Goal: Communication & Community: Answer question/provide support

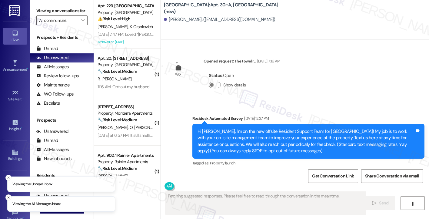
scroll to position [6932, 0]
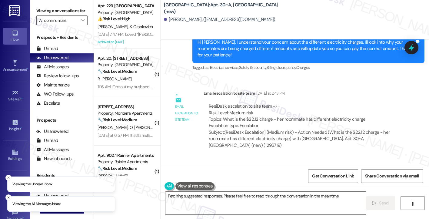
drag, startPoint x: 251, startPoint y: 143, endPoint x: 325, endPoint y: 144, distance: 73.3
click at [325, 184] on div "ResiDesk escalation reply -> Please Handle: We have already spoken with this te…" at bounding box center [292, 196] width 167 height 25
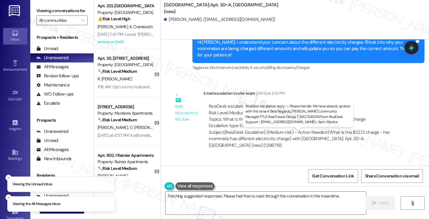
click at [325, 184] on div "ResiDesk escalation reply -> Please Handle: We have already spoken with this te…" at bounding box center [292, 196] width 167 height 25
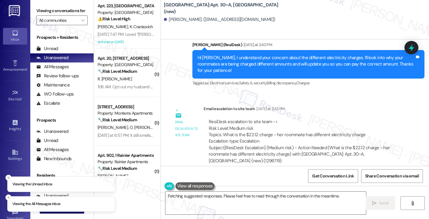
scroll to position [6901, 0]
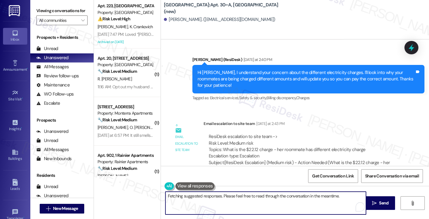
drag, startPoint x: 203, startPoint y: 205, endPoint x: 196, endPoint y: 196, distance: 11.9
click at [196, 196] on textarea "Hi {{first_name}}, I understand your frustration with the varying electricity c…" at bounding box center [265, 202] width 200 height 23
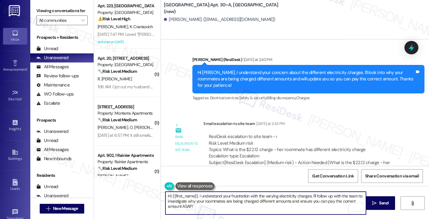
paste textarea "Hey (resident name)! I received a quick update that the team has already spoken…"
drag, startPoint x: 233, startPoint y: 194, endPoint x: 197, endPoint y: 193, distance: 36.4
click at [197, 193] on textarea "Hi {{first_name}}, Hey (resident name)! I received a quick update that the team…" at bounding box center [265, 202] width 200 height 23
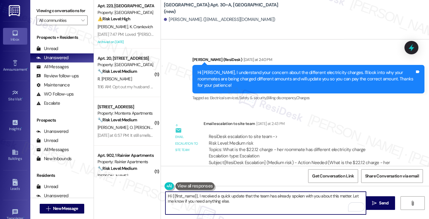
type textarea "Hi {{first_name}}, I received a quick update that the team has already spoken w…"
click at [257, 133] on div "ResiDesk escalation to site team -> Risk Level: Medium risk Topics: What is the…" at bounding box center [303, 146] width 188 height 26
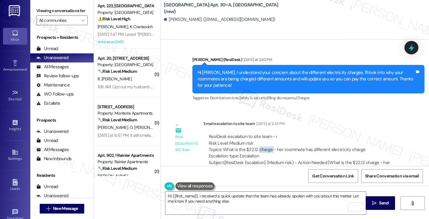
click at [257, 133] on div "ResiDesk escalation to site team -> Risk Level: Medium risk Topics: What is the…" at bounding box center [303, 146] width 188 height 26
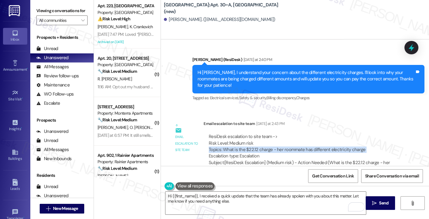
click at [257, 133] on div "ResiDesk escalation to site team -> Risk Level: Medium risk Topics: What is the…" at bounding box center [303, 146] width 188 height 26
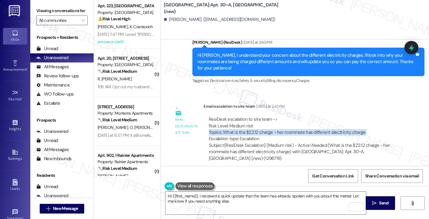
scroll to position [6932, 0]
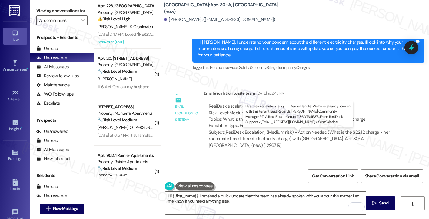
drag, startPoint x: 212, startPoint y: 141, endPoint x: 310, endPoint y: 140, distance: 98.1
click at [310, 184] on div "ResiDesk escalation reply -> Please Handle: We have already spoken with this te…" at bounding box center [292, 196] width 167 height 25
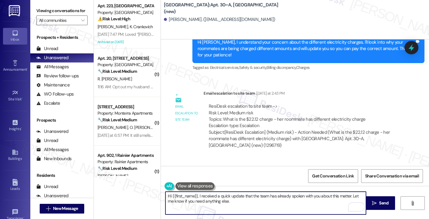
click at [245, 201] on textarea "Hi {{first_name}}, I received a quick update that the team has already spoken w…" at bounding box center [265, 202] width 200 height 23
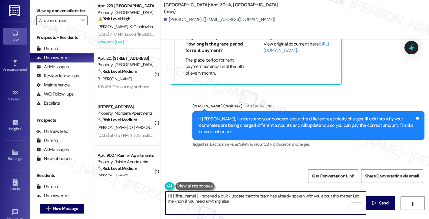
scroll to position [6841, 0]
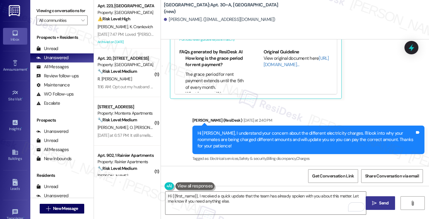
click at [380, 200] on span "Send" at bounding box center [383, 203] width 9 height 6
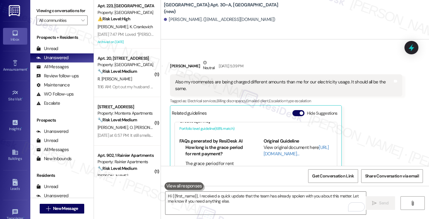
scroll to position [39, 0]
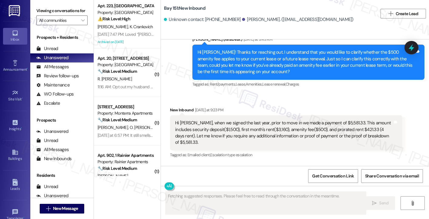
scroll to position [5508, 0]
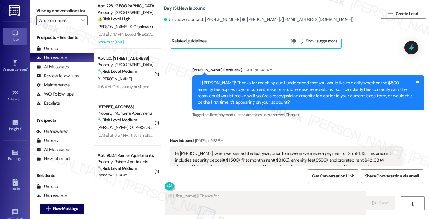
drag, startPoint x: 251, startPoint y: 134, endPoint x: 298, endPoint y: 133, distance: 46.6
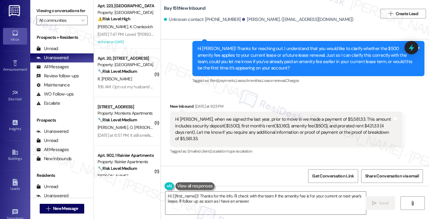
scroll to position [5568, 0]
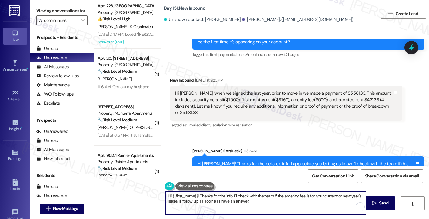
drag, startPoint x: 206, startPoint y: 195, endPoint x: 197, endPoint y: 194, distance: 9.2
click at [197, 194] on textarea "Hi {{first_name}}! Thanks for the info. I'll check with the team if the amenity…" at bounding box center [265, 202] width 200 height 23
paste textarea "I will reach out to them directly"
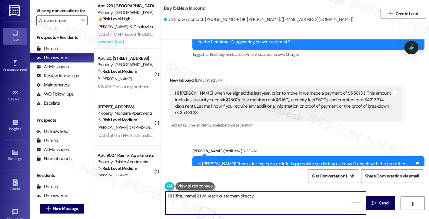
click at [197, 195] on textarea "Hi {{first_name}}! I will reach out to them directly." at bounding box center [265, 202] width 200 height 23
click at [337, 194] on textarea "Hi {{first_name}}! Just wanted to share an update that one of our site team sta…" at bounding box center [265, 202] width 200 height 23
click at [362, 196] on textarea "Hi {{first_name}}! Just wanted to share an update that one of our site team sta…" at bounding box center [265, 202] width 200 height 23
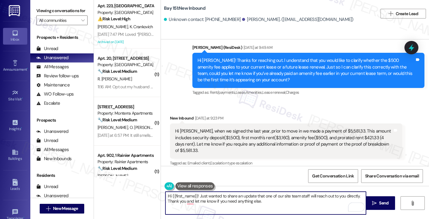
scroll to position [5477, 0]
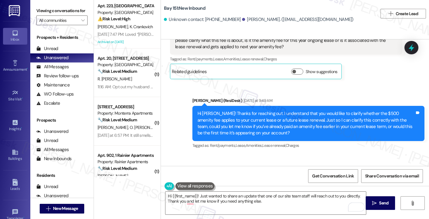
copy div "Swapnil"
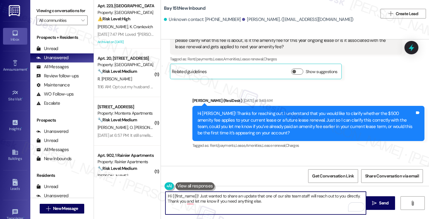
drag, startPoint x: 194, startPoint y: 195, endPoint x: 169, endPoint y: 196, distance: 25.2
click at [169, 196] on textarea "Hi {{first_name}}! Just wanted to share an update that one of our site team sta…" at bounding box center [265, 202] width 200 height 23
paste textarea "Swapnil"
click at [225, 195] on textarea "Hi Swapnil! Just wanted to share an update that one of our site team staff will…" at bounding box center [265, 202] width 200 height 23
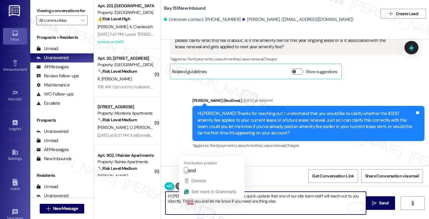
type textarea "Hi Swapnil! Just wanted to share a quick update that one of our site team staff…"
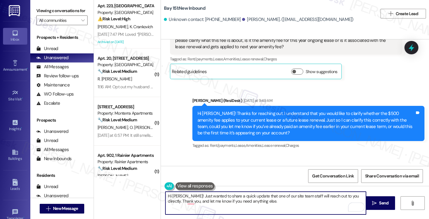
click at [275, 201] on textarea "Hi Swapnil! Just wanted to share a quick update that one of our site team staff…" at bounding box center [265, 202] width 200 height 23
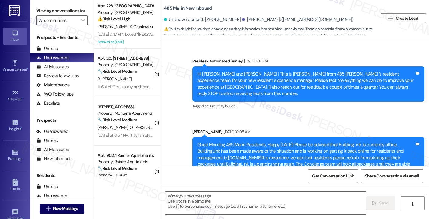
scroll to position [3343, 0]
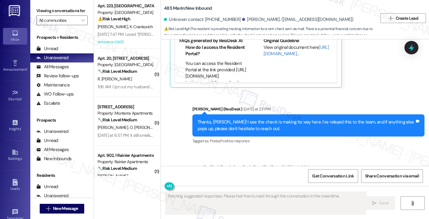
drag, startPoint x: 230, startPoint y: 148, endPoint x: 275, endPoint y: 150, distance: 44.9
click at [275, 177] on div "ResiDesk escalation reply -> Hi! If you could reply, thank you for the update! …" at bounding box center [301, 186] width 184 height 19
click at [290, 119] on div "Thanks, [PERSON_NAME]! I see the check is making its way here. I've relayed thi…" at bounding box center [305, 125] width 217 height 13
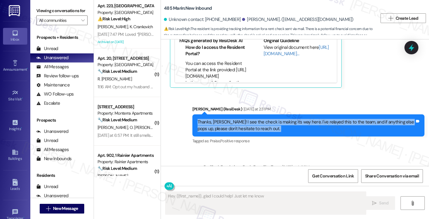
click at [290, 119] on div "Thanks, [PERSON_NAME]! I see the check is making its way here. I've relayed thi…" at bounding box center [305, 125] width 217 height 13
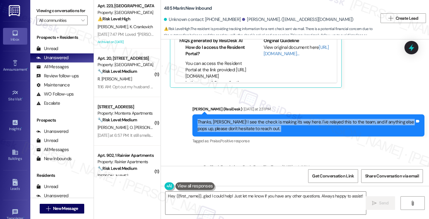
click at [290, 119] on div "Thanks, [PERSON_NAME]! I see the check is making its way here. I've relayed thi…" at bounding box center [305, 125] width 217 height 13
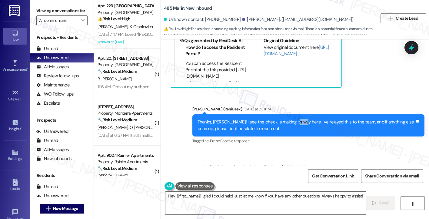
click at [290, 119] on div "Thanks, [PERSON_NAME]! I see the check is making its way here. I've relayed thi…" at bounding box center [305, 125] width 217 height 13
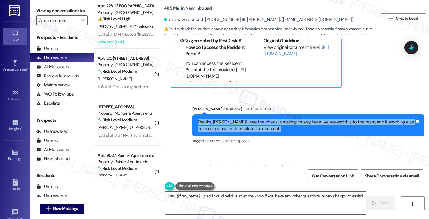
click at [290, 119] on div "Thanks, [PERSON_NAME]! I see the check is making its way here. I've relayed thi…" at bounding box center [305, 125] width 217 height 13
click at [208, 119] on div "Thanks, [PERSON_NAME]! I see the check is making its way here. I've relayed thi…" at bounding box center [305, 125] width 217 height 13
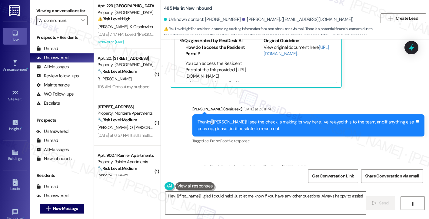
click at [208, 119] on div "Thanks, [PERSON_NAME]! I see the check is making its way here. I've relayed thi…" at bounding box center [305, 125] width 217 height 13
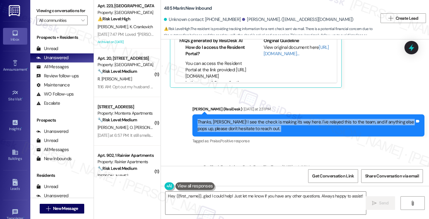
click at [208, 119] on div "Thanks, [PERSON_NAME]! I see the check is making its way here. I've relayed thi…" at bounding box center [305, 125] width 217 height 13
click at [219, 194] on textarea "Hey {{first_name}}, glad I could help! Just let me know if you have any other q…" at bounding box center [265, 202] width 200 height 23
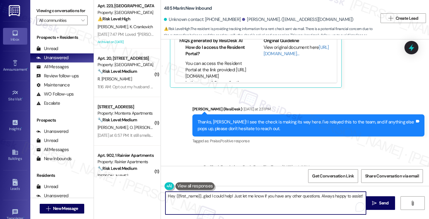
click at [264, 194] on textarea "Hey {{first_name}}, glad I could help! Just let me know if you have any other q…" at bounding box center [265, 202] width 200 height 23
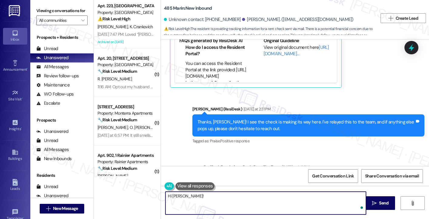
paste textarea "thank you for the update! Looks like it is still in transit. We can notify when…"
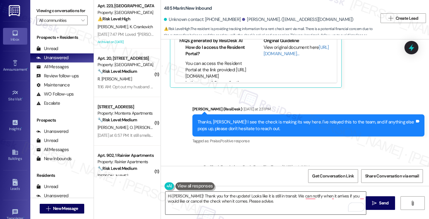
click at [184, 195] on textarea "Hi Viviana! Thank you for the update! Looks like it is still in transit. We can…" at bounding box center [265, 202] width 200 height 23
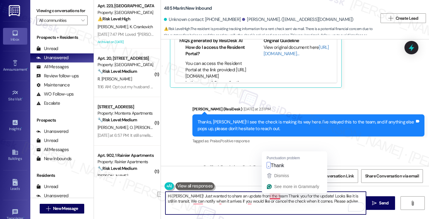
drag, startPoint x: 314, startPoint y: 196, endPoint x: 266, endPoint y: 196, distance: 48.2
click at [266, 196] on textarea "Hi Viviana! Just wanted to share an update from the team Thank you for the upda…" at bounding box center [265, 202] width 200 height 23
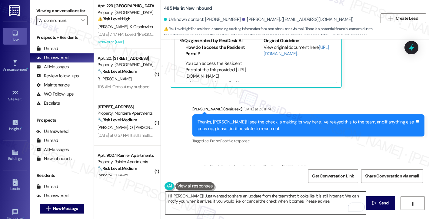
click at [273, 198] on textarea "Hi Viviana! Just wanted to share an update from the team that it looks like it …" at bounding box center [265, 202] width 200 height 23
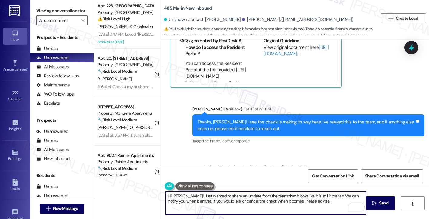
click at [273, 198] on textarea "Hi Viviana! Just wanted to share an update from the team that it looks like it …" at bounding box center [265, 202] width 200 height 23
click at [307, 201] on textarea "Hi Viviana! Just wanted to share an update from the team that it looks like it …" at bounding box center [265, 202] width 200 height 23
click at [240, 203] on textarea "Hi Viviana! Just wanted to share an update from the team that it looks like it …" at bounding box center [265, 202] width 200 height 23
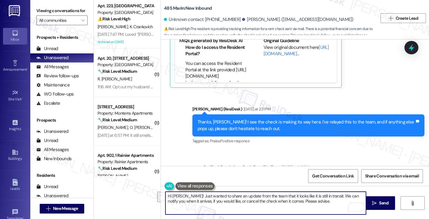
click at [240, 203] on textarea "Hi Viviana! Just wanted to share an update from the team that it looks like it …" at bounding box center [265, 202] width 200 height 23
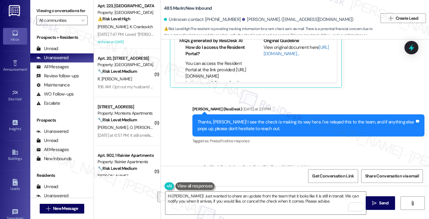
click at [48, 15] on label "Viewing conversations for" at bounding box center [61, 10] width 51 height 9
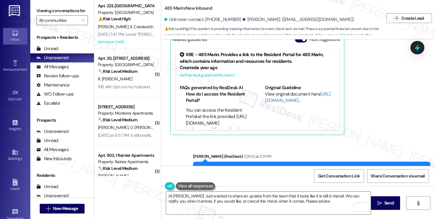
scroll to position [3216, 0]
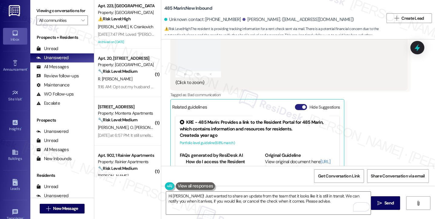
click at [302, 105] on span "button" at bounding box center [304, 107] width 4 height 4
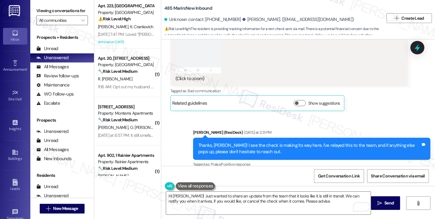
scroll to position [3249, 0]
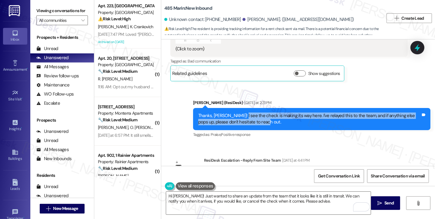
drag, startPoint x: 234, startPoint y: 80, endPoint x: 260, endPoint y: 86, distance: 26.5
click at [260, 112] on div "Thanks, Viviana! I see the check is making its way here. I've relayed this to t…" at bounding box center [309, 118] width 222 height 13
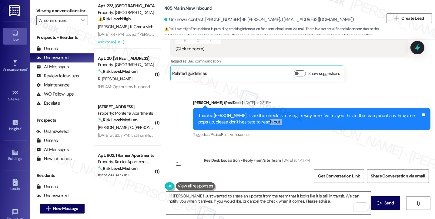
click at [260, 112] on div "Thanks, Viviana! I see the check is making its way here. I've relayed this to t…" at bounding box center [309, 118] width 222 height 13
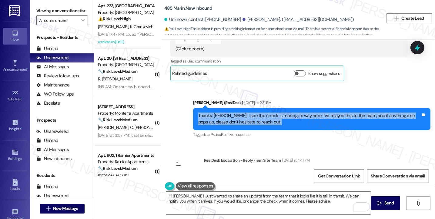
click at [260, 112] on div "Thanks, Viviana! I see the check is making its way here. I've relayed this to t…" at bounding box center [309, 118] width 222 height 13
click at [274, 112] on div "Thanks, Viviana! I see the check is making its way here. I've relayed this to t…" at bounding box center [309, 118] width 222 height 13
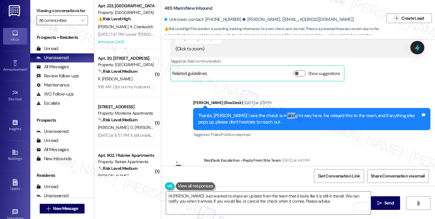
click at [274, 112] on div "Thanks, Viviana! I see the check is making its way here. I've relayed this to t…" at bounding box center [309, 118] width 222 height 13
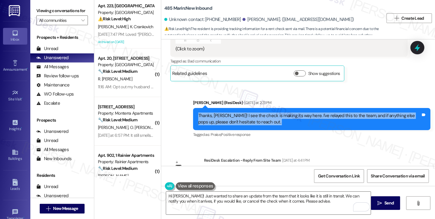
click at [274, 112] on div "Thanks, Viviana! I see the check is making its way here. I've relayed this to t…" at bounding box center [309, 118] width 222 height 13
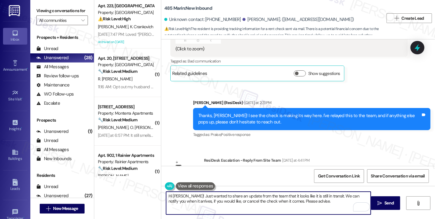
click at [220, 194] on textarea "Hi Viviana! Just wanted to share an update from the team that it looks like it …" at bounding box center [268, 202] width 204 height 23
drag, startPoint x: 305, startPoint y: 202, endPoint x: 193, endPoint y: 196, distance: 111.9
click at [193, 196] on textarea "Hi Viviana! Just wanted to share an update from the team that it looks like it …" at bounding box center [268, 202] width 204 height 23
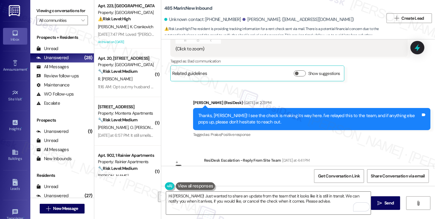
click at [44, 12] on label "Viewing conversations for" at bounding box center [61, 10] width 51 height 9
click at [251, 198] on textarea "Hi Viviana! Just wanted to share an update from the team that it looks like it …" at bounding box center [268, 202] width 204 height 23
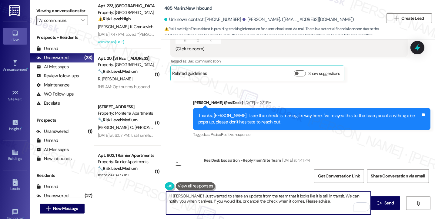
click at [251, 198] on textarea "Hi Viviana! Just wanted to share an update from the team that it looks like it …" at bounding box center [268, 202] width 204 height 23
paste textarea "give you an update from the team — it looks like the check is still in transit.…"
paste textarea "Hi Viviana! Just wanted to give you an update from the team — it looks like the…"
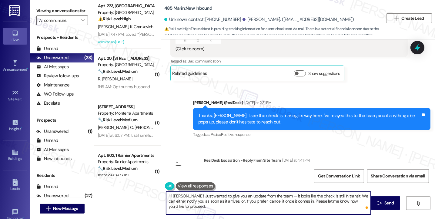
click at [210, 197] on textarea "Hi Viviana! Just wanted to give you an update from the team — it looks like the…" at bounding box center [268, 202] width 204 height 23
click at [283, 197] on textarea "Hi Viviana! Just wanted to give you an update from the team — it looks like the…" at bounding box center [268, 202] width 204 height 23
drag, startPoint x: 274, startPoint y: 195, endPoint x: 270, endPoint y: 195, distance: 4.6
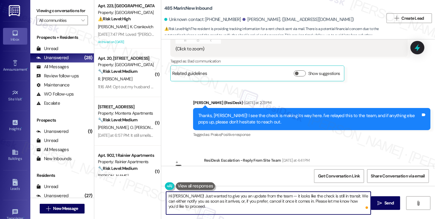
click at [270, 195] on textarea "Hi Viviana! Just wanted to give you an update from the team — it looks like the…" at bounding box center [268, 202] width 204 height 23
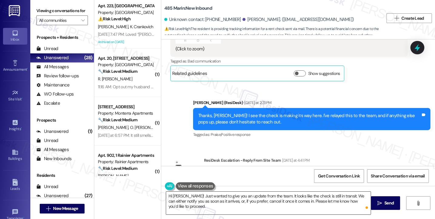
click at [274, 203] on textarea "Hi Viviana! Just wanted to give you an update from the team. It looks like the …" at bounding box center [268, 202] width 204 height 23
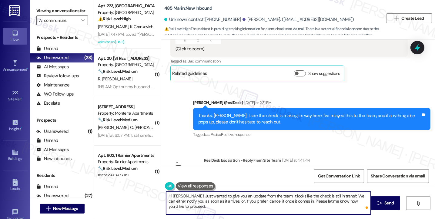
click at [288, 200] on textarea "Hi Viviana! Just wanted to give you an update from the team. It looks like the …" at bounding box center [268, 202] width 204 height 23
click at [244, 199] on textarea "Hi Viviana! Just wanted to give you an update from the team. It looks like the …" at bounding box center [268, 202] width 204 height 23
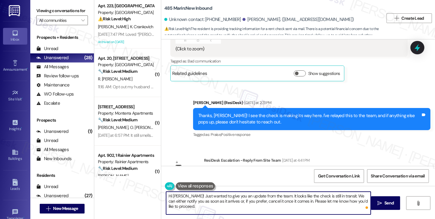
click at [244, 199] on textarea "Hi Viviana! Just wanted to give you an update from the team. It looks like the …" at bounding box center [268, 202] width 204 height 23
click at [240, 206] on textarea "Hi Viviana! Just wanted to give you an update from the team. It looks like the …" at bounding box center [268, 202] width 204 height 23
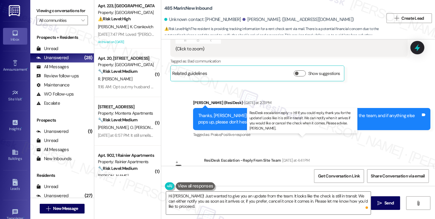
drag, startPoint x: 278, startPoint y: 143, endPoint x: 307, endPoint y: 151, distance: 30.0
click at [307, 170] on div "ResiDesk escalation reply -> Hi! If you could reply, thank you for the update! …" at bounding box center [301, 179] width 184 height 19
click at [320, 170] on div "ResiDesk escalation reply -> Hi! If you could reply, thank you for the update! …" at bounding box center [301, 179] width 184 height 19
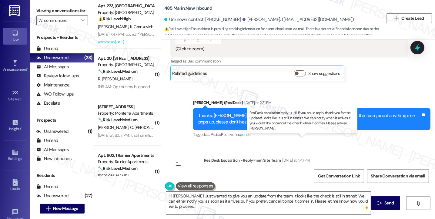
click at [266, 170] on div "ResiDesk escalation reply -> Hi! If you could reply, thank you for the update! …" at bounding box center [301, 179] width 184 height 19
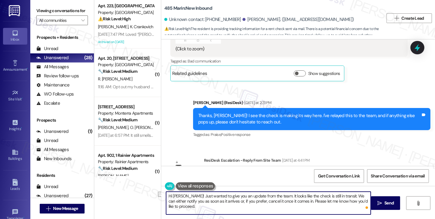
drag, startPoint x: 184, startPoint y: 195, endPoint x: 270, endPoint y: 195, distance: 86.0
click at [270, 195] on textarea "Hi Viviana! Just wanted to give you an update from the team. It looks like the …" at bounding box center [268, 202] width 204 height 23
click at [215, 200] on textarea "Hi Viviana! Thank you for the update. Just wanted to share an update from the t…" at bounding box center [268, 202] width 204 height 23
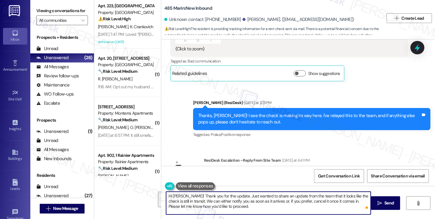
click at [240, 200] on textarea "Hi Viviana! Thank you for the update. Just wanted to share an update from the t…" at bounding box center [268, 202] width 204 height 23
click at [259, 200] on textarea "Hi Viviana! Thank you for the update. Just wanted to share an update from the t…" at bounding box center [268, 202] width 204 height 23
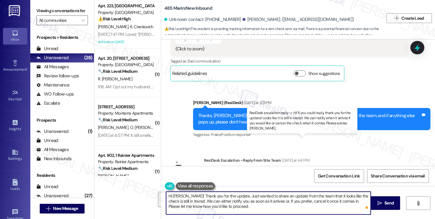
click at [336, 170] on div "ResiDesk escalation reply -> Hi! If you could reply, thank you for the update! …" at bounding box center [301, 179] width 184 height 19
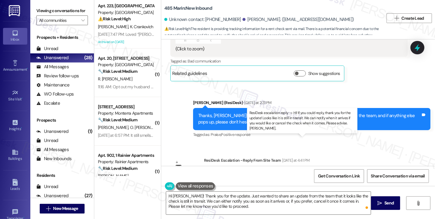
click at [336, 170] on div "ResiDesk escalation reply -> Hi! If you could reply, thank you for the update! …" at bounding box center [301, 179] width 184 height 19
click at [290, 170] on div "ResiDesk escalation reply -> Hi! If you could reply, thank you for the update! …" at bounding box center [301, 179] width 184 height 19
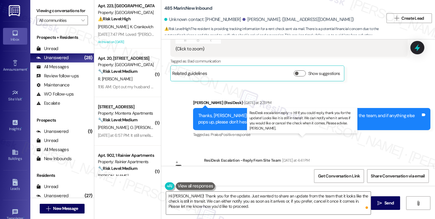
click at [268, 170] on div "ResiDesk escalation reply -> Hi! If you could reply, thank you for the update! …" at bounding box center [301, 179] width 184 height 19
click at [286, 170] on div "ResiDesk escalation reply -> Hi! If you could reply, thank you for the update! …" at bounding box center [301, 179] width 184 height 19
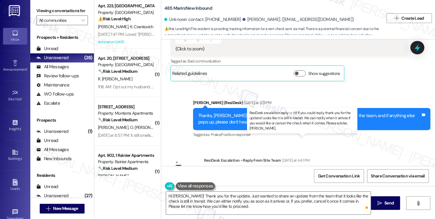
click at [286, 170] on div "ResiDesk escalation reply -> Hi! If you could reply, thank you for the update! …" at bounding box center [301, 179] width 184 height 19
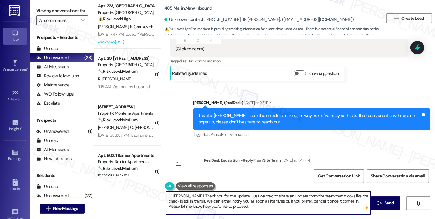
click at [321, 202] on textarea "Hi Viviana! Thank you for the update. Just wanted to share an update from the t…" at bounding box center [268, 202] width 204 height 23
click at [291, 207] on textarea "Hi Viviana! Thank you for the update. Just wanted to share an update from the t…" at bounding box center [268, 202] width 204 height 23
click at [213, 196] on textarea "Hi Viviana! Thank you for the update. Just wanted to share an update from the t…" at bounding box center [268, 202] width 204 height 23
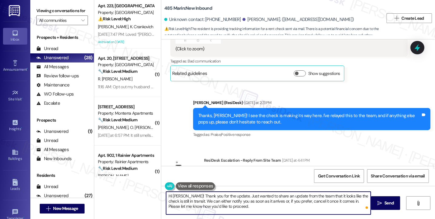
click at [213, 196] on textarea "Hi Viviana! Thank you for the update. Just wanted to share an update from the t…" at bounding box center [268, 202] width 204 height 23
click at [286, 201] on textarea "Hi Viviana! Thank you for the update. Just wanted to share an update from the t…" at bounding box center [268, 202] width 204 height 23
click at [231, 204] on textarea "Hi Viviana! Thank you for the update. Just wanted to share an update from the t…" at bounding box center [268, 202] width 204 height 23
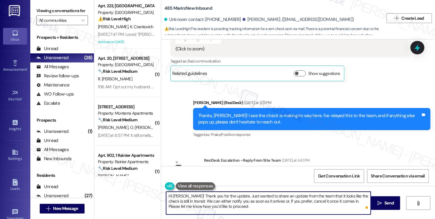
click at [231, 204] on textarea "Hi Viviana! Thank you for the update. Just wanted to share an update from the t…" at bounding box center [268, 202] width 204 height 23
click at [232, 203] on textarea "Hi Viviana! Thank you for the update. Just wanted to share an update from the t…" at bounding box center [268, 202] width 204 height 23
click at [259, 201] on textarea "Hi Viviana! Thank you for the update. Just wanted to share an update from the t…" at bounding box center [268, 202] width 204 height 23
click at [260, 205] on textarea "Hi Viviana! Thank you for the update. Just wanted to share an update from the t…" at bounding box center [268, 202] width 204 height 23
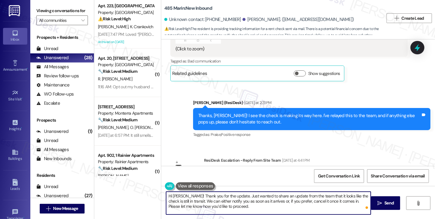
click at [260, 205] on textarea "Hi Viviana! Thank you for the update. Just wanted to share an update from the t…" at bounding box center [268, 202] width 204 height 23
click at [296, 200] on textarea "Hi Viviana! Thank you for the update. Just wanted to share an update from the t…" at bounding box center [268, 202] width 204 height 23
click at [322, 205] on textarea "Hi Viviana! Thank you for the update. Just wanted to share an update from the t…" at bounding box center [268, 202] width 204 height 23
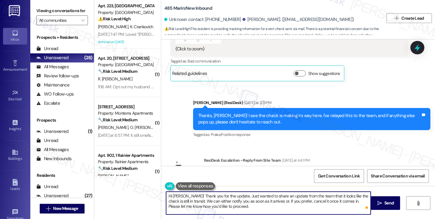
drag, startPoint x: 231, startPoint y: 203, endPoint x: 314, endPoint y: 197, distance: 83.2
click at [314, 197] on textarea "Hi Viviana! Thank you for the update. Just wanted to share an update from the t…" at bounding box center [268, 202] width 204 height 23
drag, startPoint x: 303, startPoint y: 207, endPoint x: 353, endPoint y: 200, distance: 50.4
click at [353, 200] on textarea "Hi Viviana! Thank you for the update. Just wanted to share an update from the t…" at bounding box center [268, 202] width 204 height 23
type textarea "Hi Viviana! Thank you for the update. Just wanted to share an update from the t…"
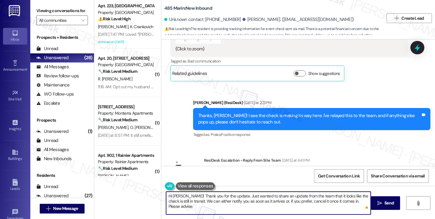
click at [360, 202] on textarea "Hi Viviana! Thank you for the update. Just wanted to share an update from the t…" at bounding box center [268, 202] width 204 height 23
click at [223, 197] on textarea "Hi Viviana! Thank you for the update. Just wanted to share an update from the t…" at bounding box center [268, 202] width 204 height 23
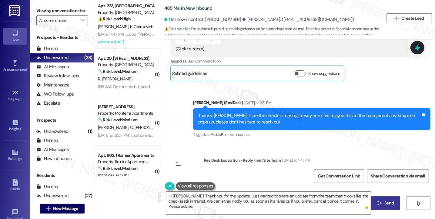
click at [382, 198] on button " Send" at bounding box center [385, 203] width 29 height 14
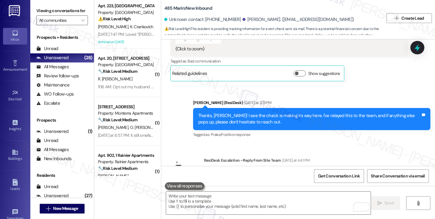
click at [283, 170] on div "ResiDesk escalation reply -> Hi! If you could reply, thank you for the update! …" at bounding box center [301, 179] width 184 height 19
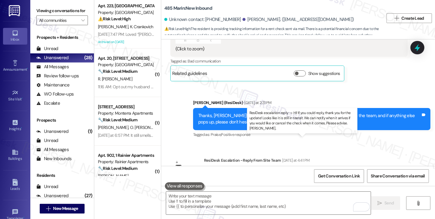
click at [283, 170] on div "ResiDesk escalation reply -> Hi! If you could reply, thank you for the update! …" at bounding box center [301, 179] width 184 height 19
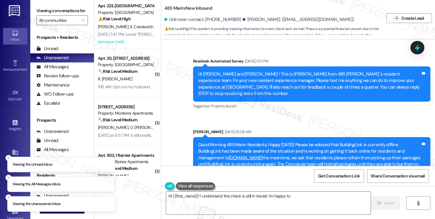
scroll to position [3395, 0]
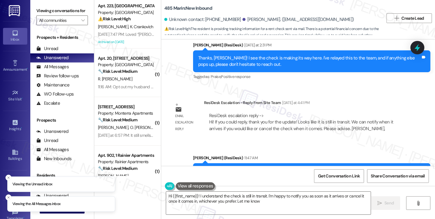
type textarea "Hi {{first_name}}! I understand the check is still in transit. I'm happy to not…"
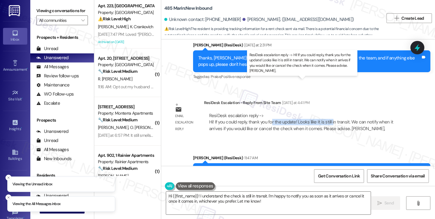
drag, startPoint x: 267, startPoint y: 88, endPoint x: 326, endPoint y: 90, distance: 59.7
click at [326, 112] on div "ResiDesk escalation reply -> Hi! If you could reply, thank you for the update! …" at bounding box center [301, 121] width 184 height 19
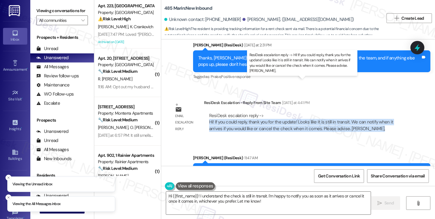
click at [326, 112] on div "ResiDesk escalation reply -> Hi! If you could reply, thank you for the update! …" at bounding box center [301, 121] width 184 height 19
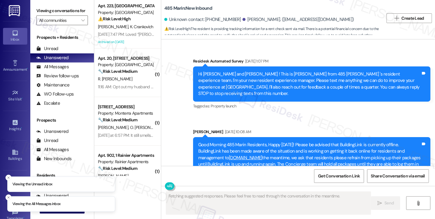
scroll to position [3395, 0]
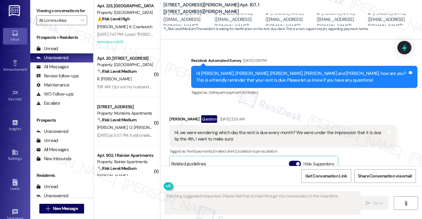
scroll to position [282, 0]
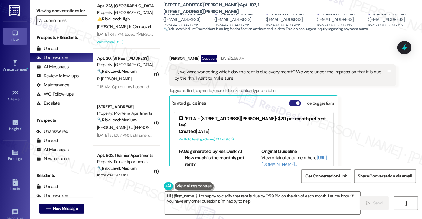
click at [296, 101] on span "button" at bounding box center [298, 103] width 4 height 4
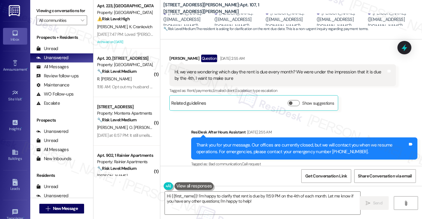
click at [230, 69] on div "Hi, we were wondering which day the rent is due every month? We were under the …" at bounding box center [281, 75] width 212 height 13
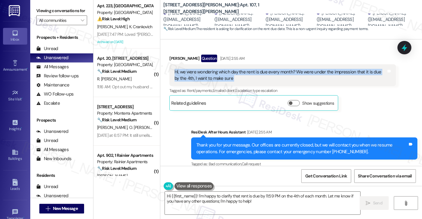
click at [230, 69] on div "Hi, we were wondering which day the rent is due every month? We were under the …" at bounding box center [281, 75] width 212 height 13
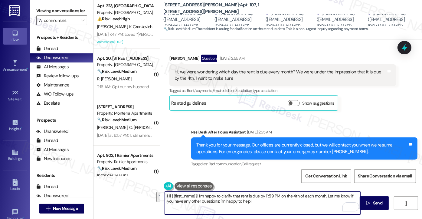
drag, startPoint x: 212, startPoint y: 197, endPoint x: 196, endPoint y: 194, distance: 16.3
click at [196, 194] on textarea "Hi {{first_name}}! I'm happy to clarify that rent is due by 11:59 PM on the 4th…" at bounding box center [263, 202] width 196 height 23
paste textarea "Rent is due on the 1st of every month, and you have until the 4th before late f…"
click at [170, 55] on div "[PERSON_NAME] Question [DATE] 2:55 AM" at bounding box center [283, 60] width 227 height 10
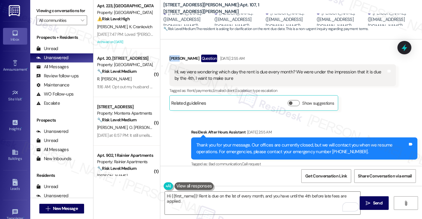
click at [170, 55] on div "[PERSON_NAME] Question [DATE] 2:55 AM" at bounding box center [283, 60] width 227 height 10
copy div "[PERSON_NAME]"
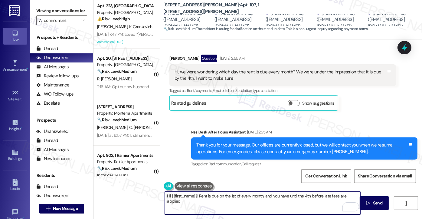
drag, startPoint x: 169, startPoint y: 194, endPoint x: 196, endPoint y: 190, distance: 27.0
click at [196, 191] on div "Hi {{first_name}}! Rent is due on the 1st of every month, and you have until th…" at bounding box center [260, 202] width 197 height 23
paste textarea "[PERSON_NAME]"
click at [178, 195] on textarea "Hi [PERSON_NAME], Rent is due on the 1st of every month, and you have until the…" at bounding box center [263, 202] width 196 height 23
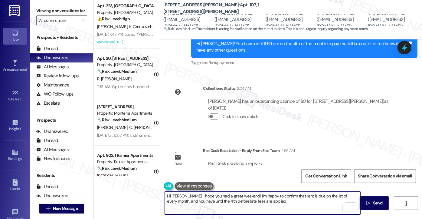
scroll to position [698, 0]
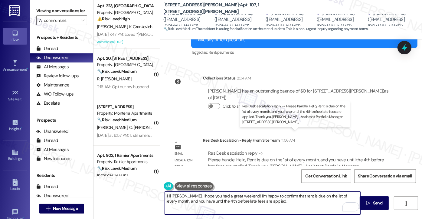
type textarea "Hi [PERSON_NAME], I hope you had a great weekend! I'm happy to confirm that ren…"
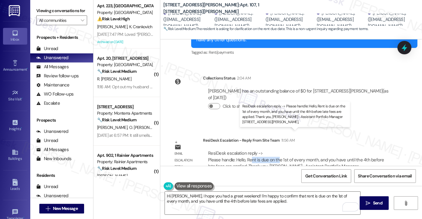
drag, startPoint x: 248, startPoint y: 141, endPoint x: 276, endPoint y: 140, distance: 27.6
click at [276, 150] on div "ResiDesk escalation reply -> Please handle: Hello, Rent is due on the 1st of ev…" at bounding box center [296, 162] width 176 height 25
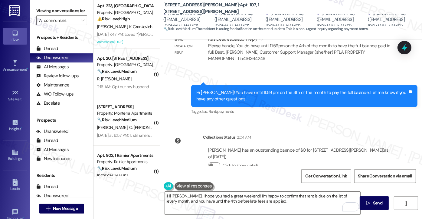
scroll to position [638, 0]
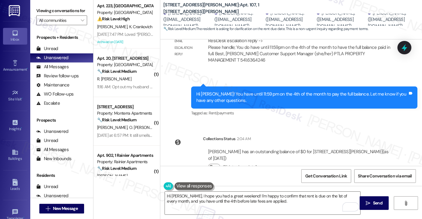
click at [247, 91] on div "Hi [PERSON_NAME]! You have until 11:59 pm on the 4th of the month to pay the fu…" at bounding box center [303, 97] width 212 height 13
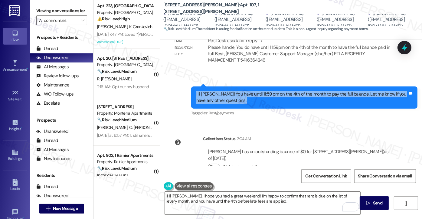
click at [247, 91] on div "Hi [PERSON_NAME]! You have until 11:59 pm on the 4th of the month to pay the fu…" at bounding box center [303, 97] width 212 height 13
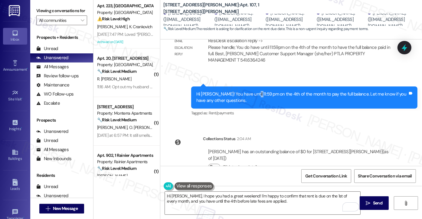
click at [247, 91] on div "Hi [PERSON_NAME]! You have until 11:59 pm on the 4th of the month to pay the fu…" at bounding box center [303, 97] width 212 height 13
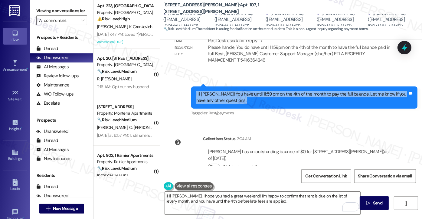
click at [247, 91] on div "Hi [PERSON_NAME]! You have until 11:59 pm on the 4th of the month to pay the fu…" at bounding box center [303, 97] width 212 height 13
click at [245, 91] on div "Hi [PERSON_NAME]! You have until 11:59 pm on the 4th of the month to pay the fu…" at bounding box center [303, 97] width 212 height 13
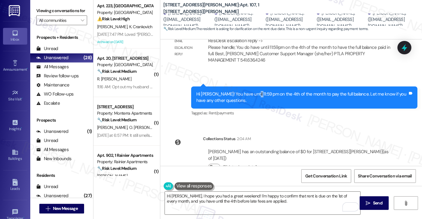
click at [245, 91] on div "Hi [PERSON_NAME]! You have until 11:59 pm on the 4th of the month to pay the fu…" at bounding box center [303, 97] width 212 height 13
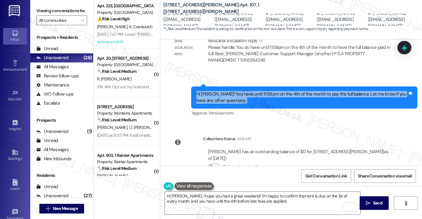
click at [245, 91] on div "Hi [PERSON_NAME]! You have until 11:59 pm on the 4th of the month to pay the fu…" at bounding box center [303, 97] width 212 height 13
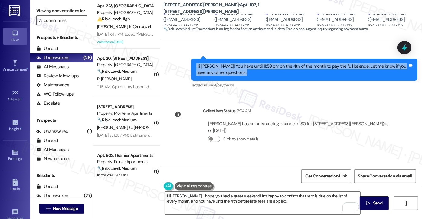
scroll to position [698, 0]
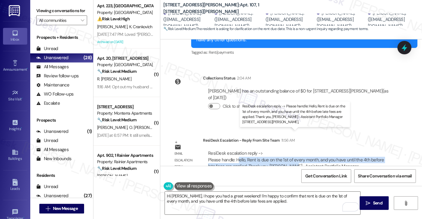
drag, startPoint x: 236, startPoint y: 140, endPoint x: 282, endPoint y: 144, distance: 45.9
click at [282, 150] on div "ResiDesk escalation reply -> Please handle: Hello, Rent is due on the 1st of ev…" at bounding box center [296, 162] width 176 height 25
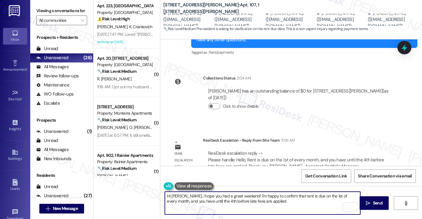
click at [203, 194] on textarea "Hi [PERSON_NAME], I hope you had a great weekend! I'm happy to confirm that ren…" at bounding box center [263, 202] width 196 height 23
click at [202, 195] on textarea "Hi [PERSON_NAME], I hope you had a great weekend! I'm happy to confirm that ren…" at bounding box center [263, 202] width 196 height 23
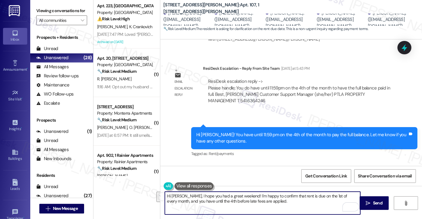
scroll to position [607, 0]
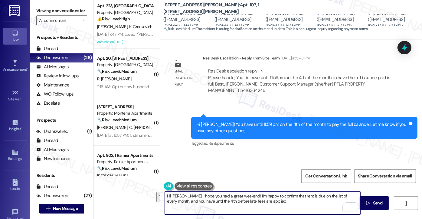
click at [248, 121] on div "Hi [PERSON_NAME]! You have until 11:59 pm on the 4th of the month to pay the fu…" at bounding box center [303, 127] width 212 height 13
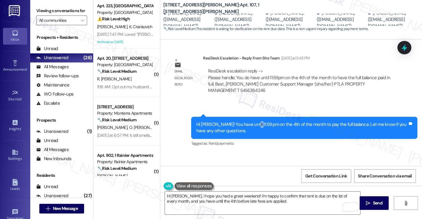
click at [248, 121] on div "Hi [PERSON_NAME]! You have until 11:59 pm on the 4th of the month to pay the fu…" at bounding box center [303, 127] width 212 height 13
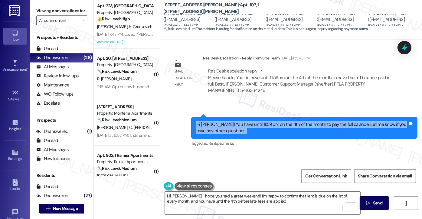
click at [248, 121] on div "Hi [PERSON_NAME]! You have until 11:59 pm on the 4th of the month to pay the fu…" at bounding box center [303, 127] width 212 height 13
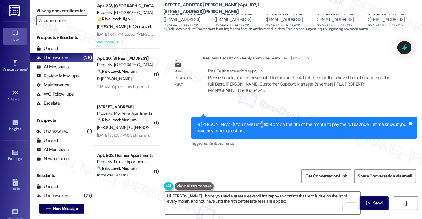
click at [248, 121] on div "Hi [PERSON_NAME]! You have until 11:59 pm on the 4th of the month to pay the fu…" at bounding box center [303, 127] width 212 height 13
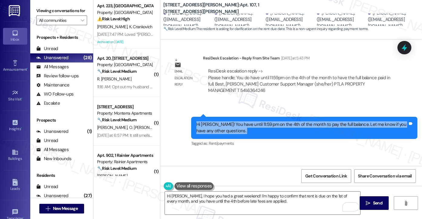
click at [248, 121] on div "Hi [PERSON_NAME]! You have until 11:59 pm on the 4th of the month to pay the fu…" at bounding box center [303, 127] width 212 height 13
